Goal: Complete application form

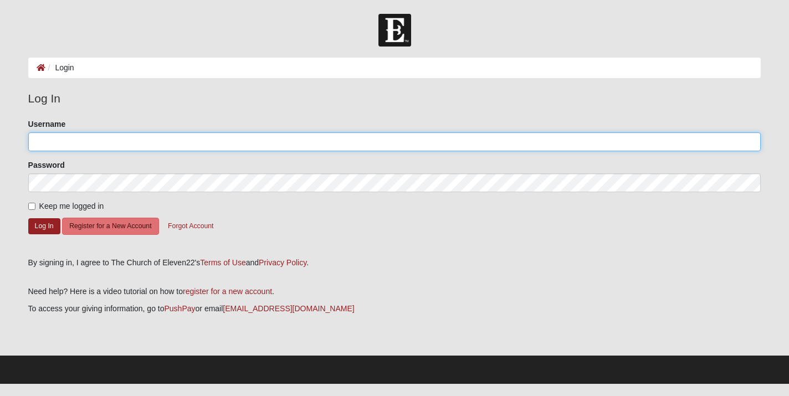
click at [195, 137] on input "Username" at bounding box center [394, 141] width 733 height 19
type input "Bfalletta"
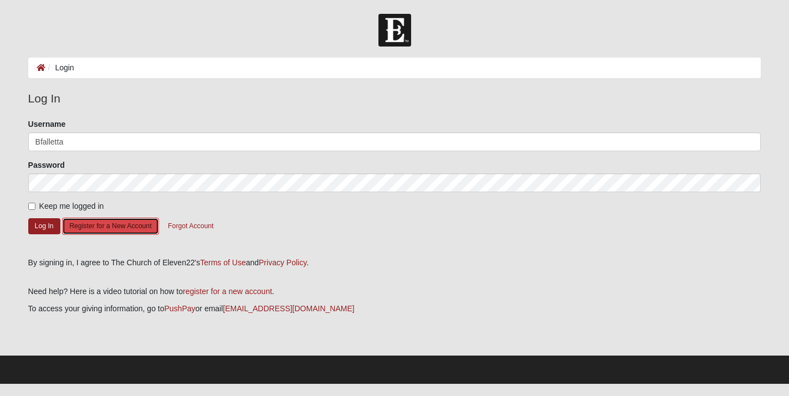
click at [120, 230] on button "Register for a New Account" at bounding box center [110, 226] width 96 height 17
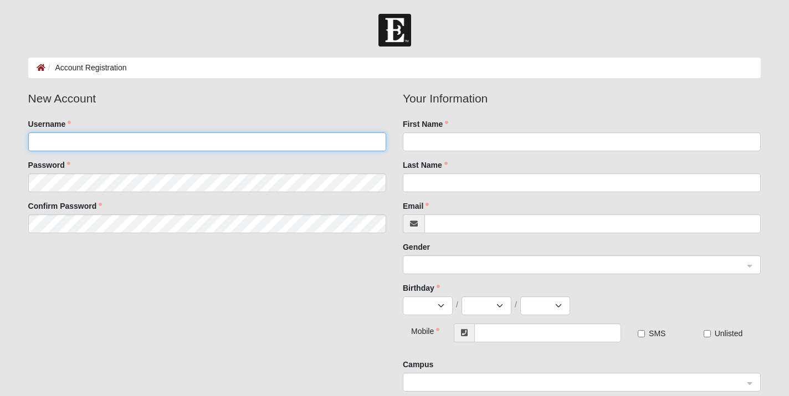
click at [120, 136] on input "Username" at bounding box center [207, 141] width 358 height 19
type input "Bfalletta"
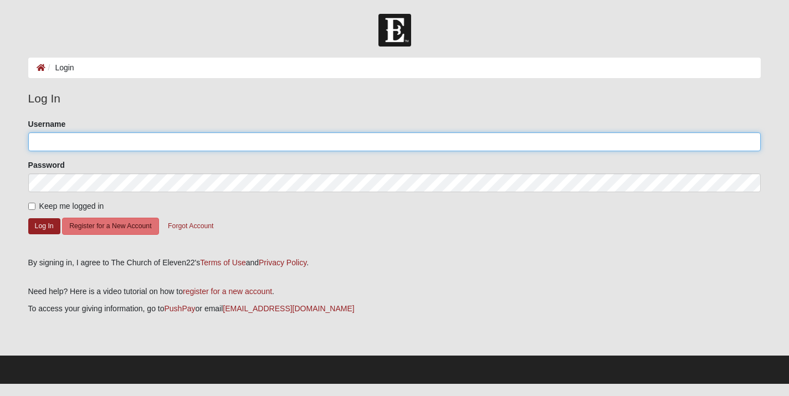
click at [381, 142] on input "Username" at bounding box center [394, 141] width 733 height 19
type input "Bfalletta"
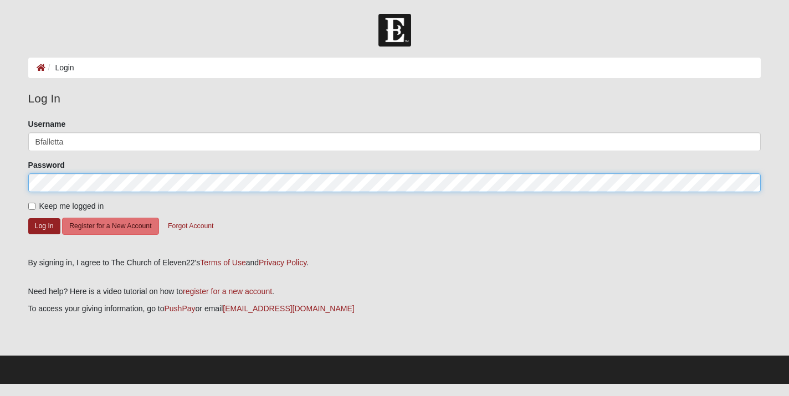
click at [28, 218] on button "Log In" at bounding box center [44, 226] width 32 height 16
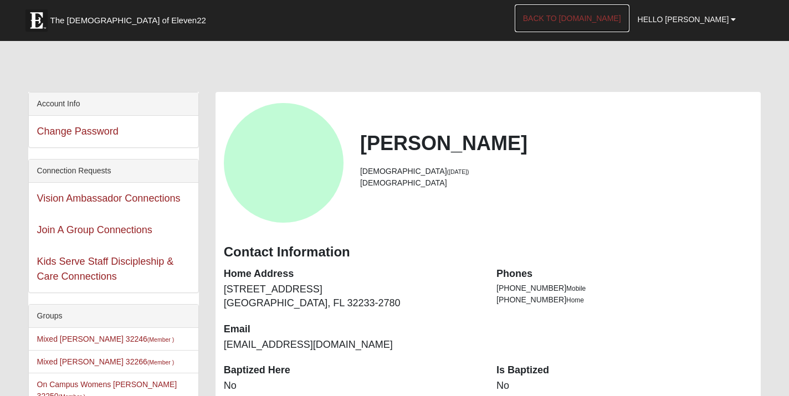
click at [620, 15] on link "Back to COE22.com" at bounding box center [572, 18] width 115 height 28
